Goal: Task Accomplishment & Management: Manage account settings

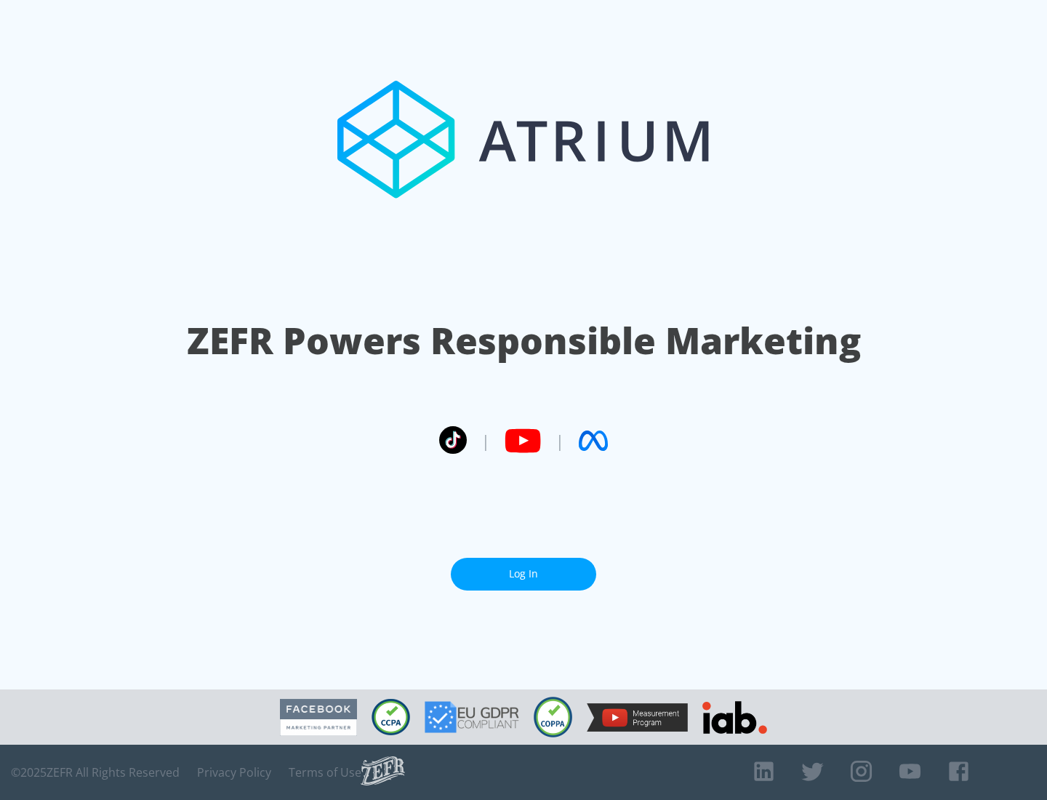
click at [524, 568] on link "Log In" at bounding box center [523, 574] width 145 height 33
